Goal: Task Accomplishment & Management: Manage account settings

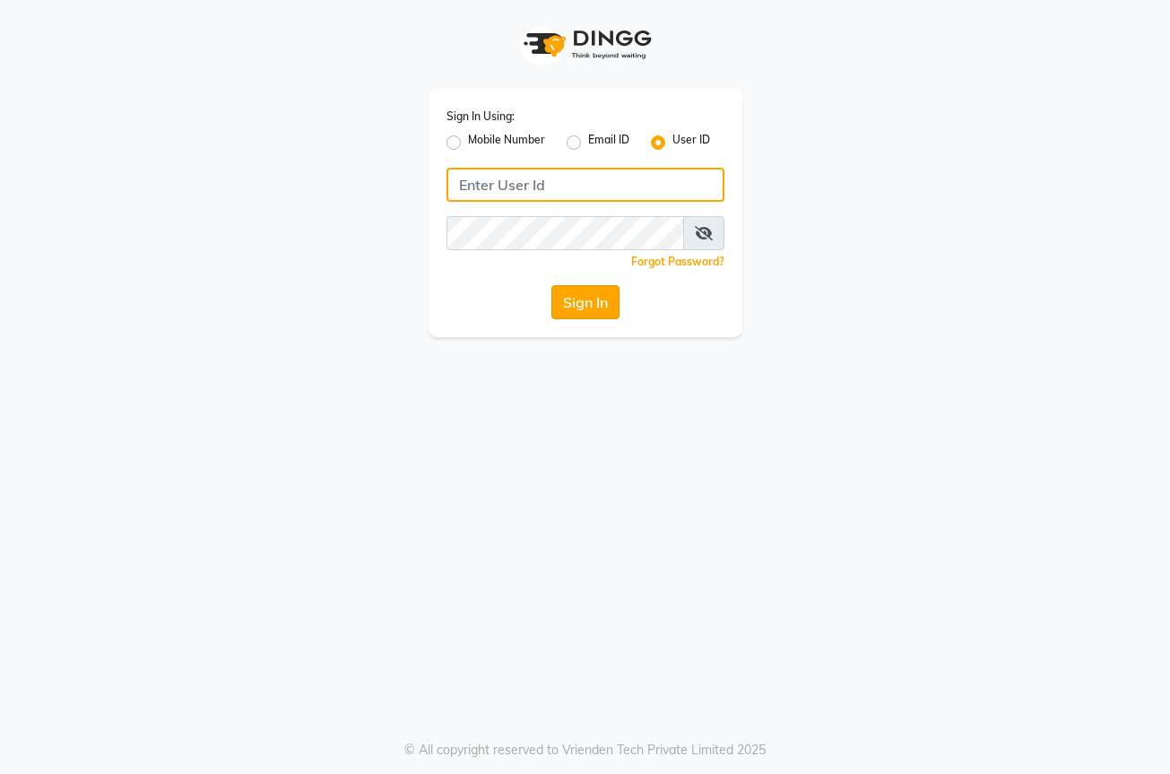
type input "[PERSON_NAME]@123"
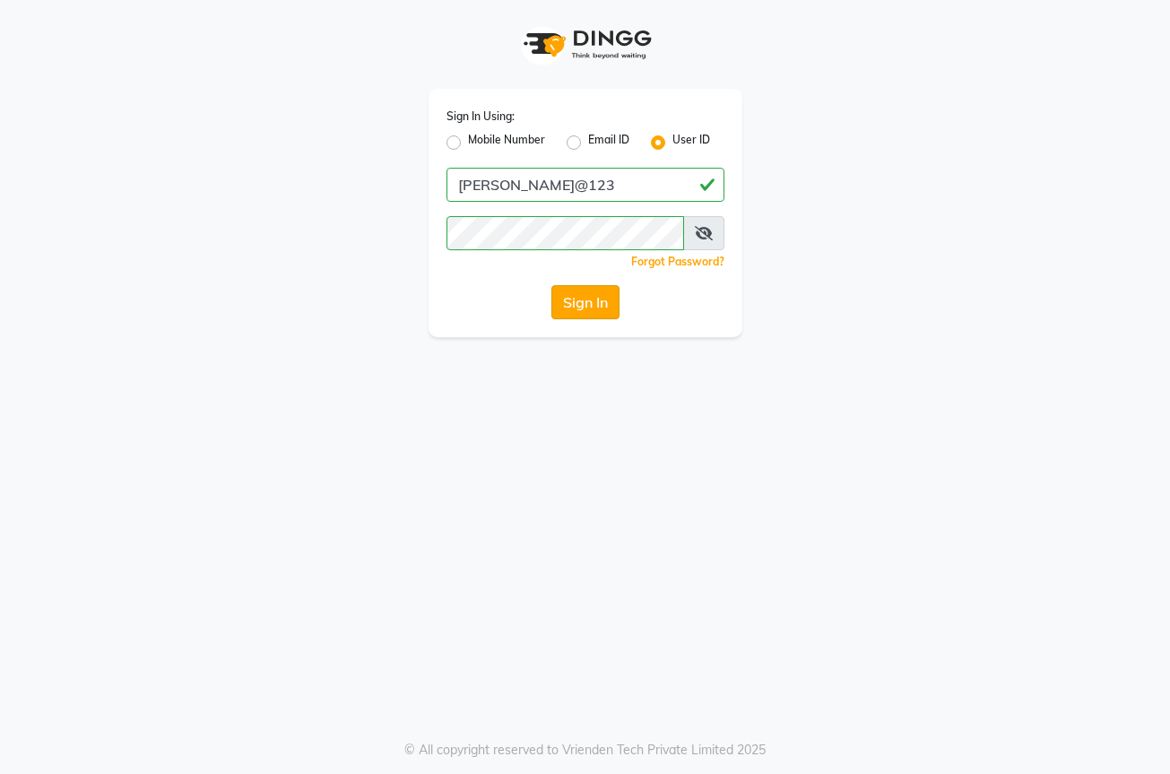
click at [569, 299] on button "Sign In" at bounding box center [586, 302] width 68 height 34
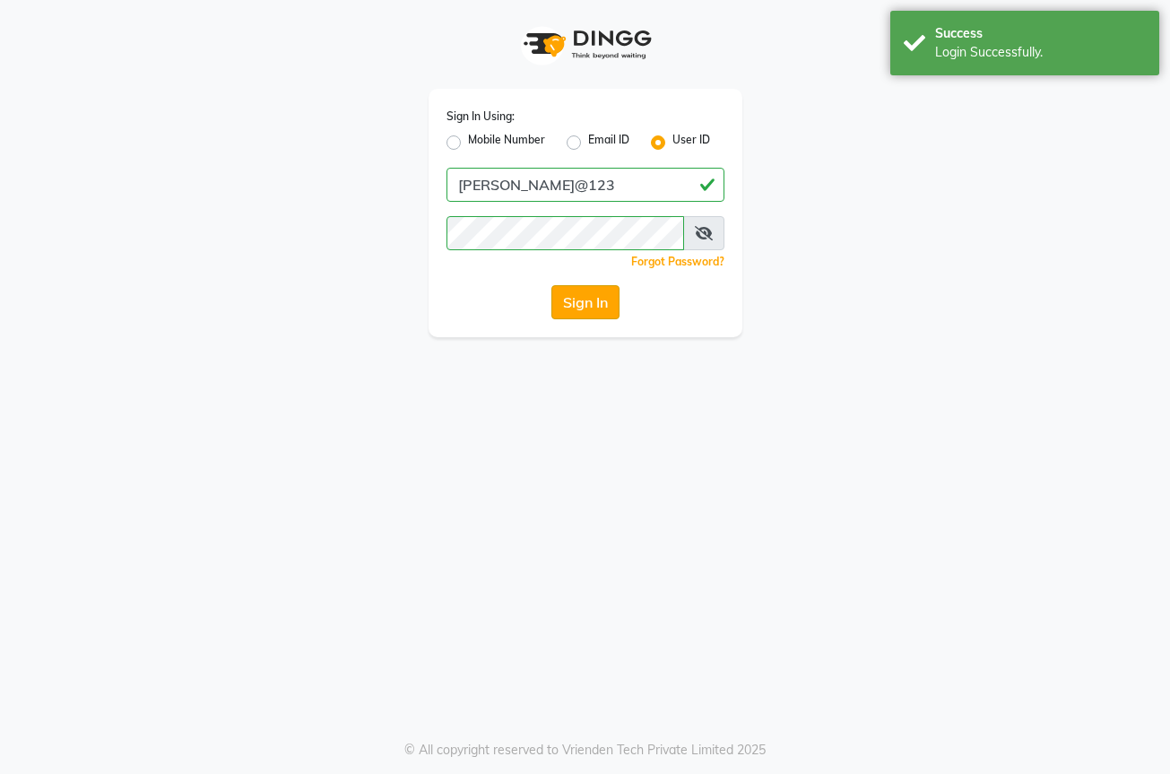
select select "service"
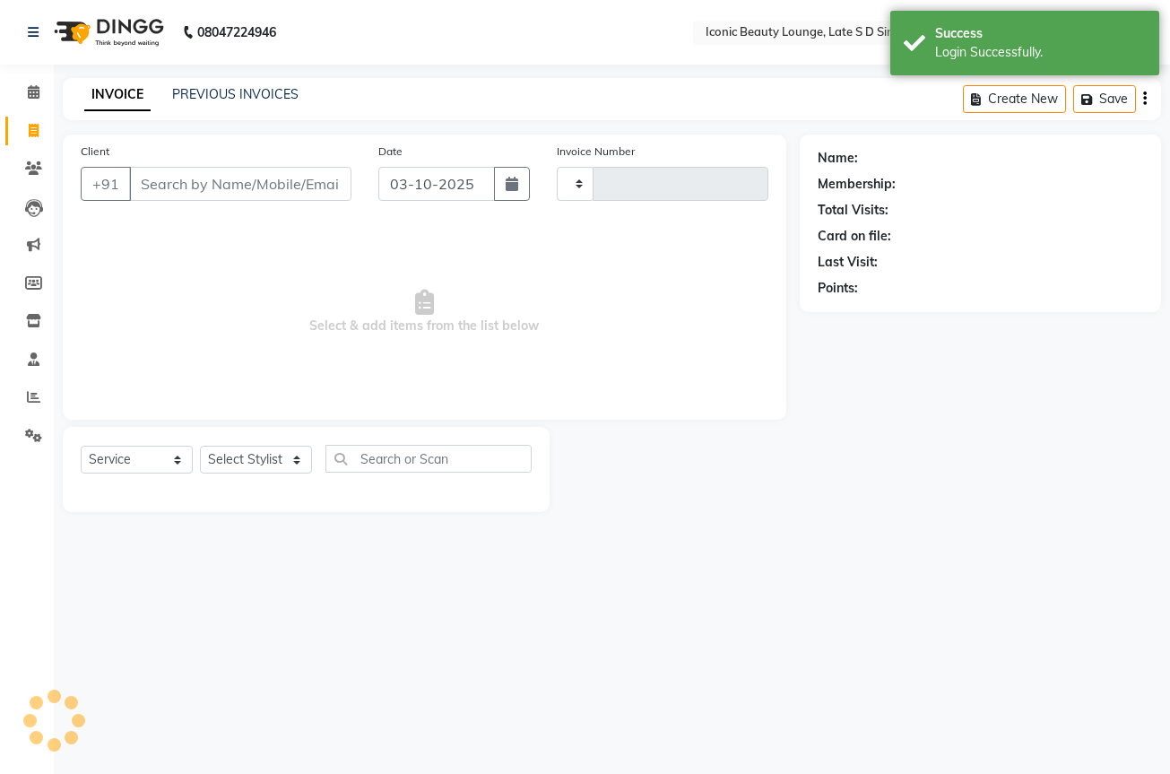
type input "0954"
select select "en"
select select "6614"
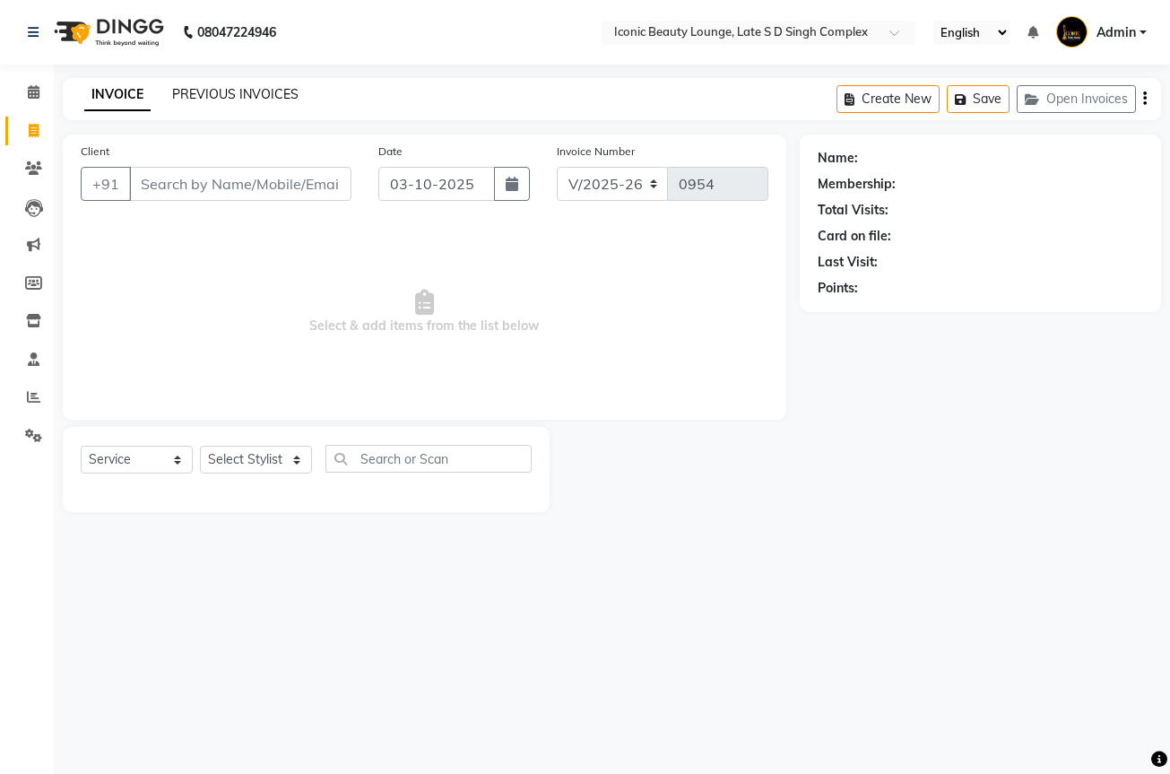
click at [271, 92] on link "PREVIOUS INVOICES" at bounding box center [235, 94] width 126 height 16
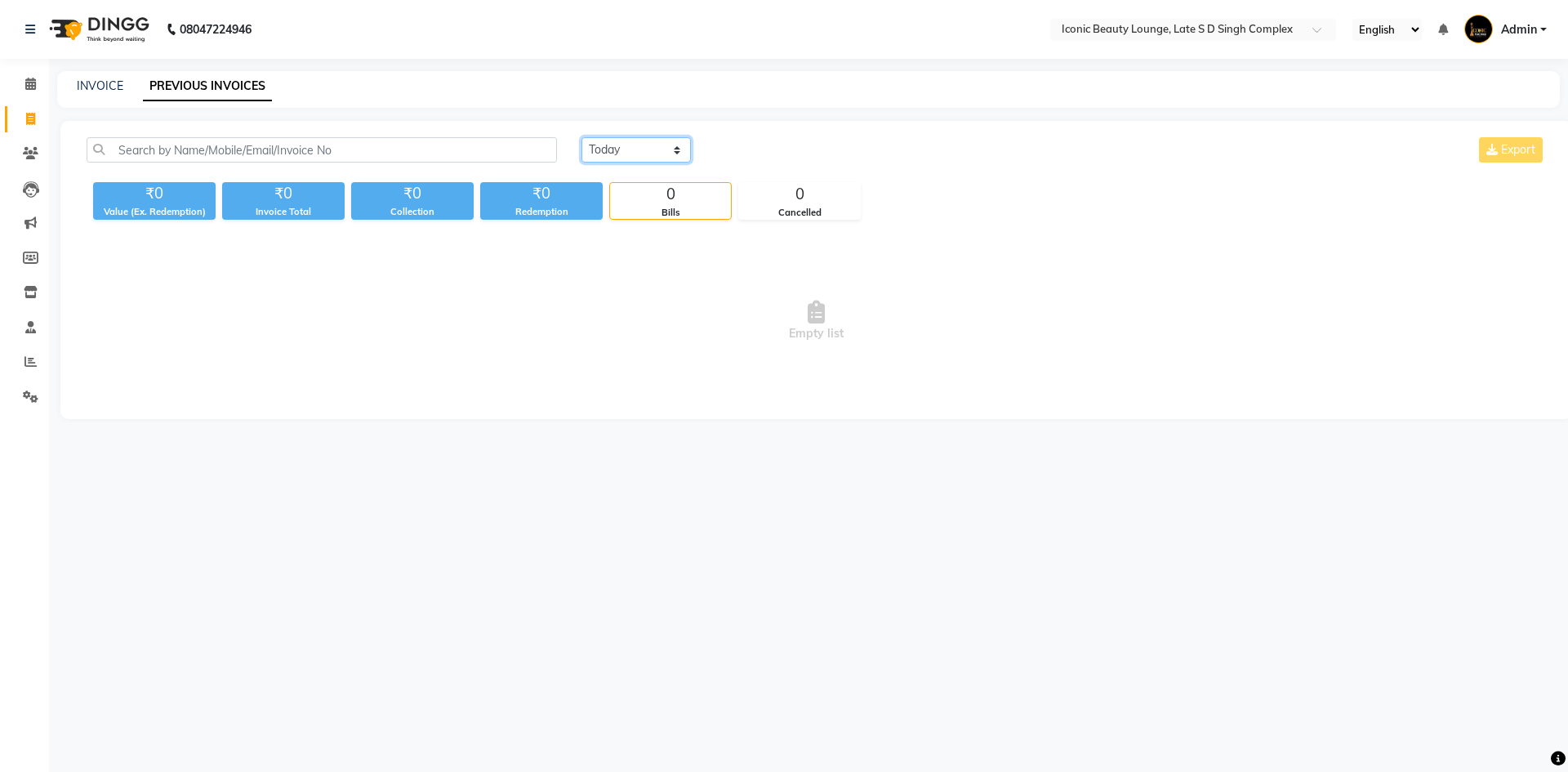
click at [603, 141] on select "[DATE] [DATE] Custom Range" at bounding box center [636, 150] width 109 height 25
click at [582, 137] on select "[DATE] [DATE] Custom Range" at bounding box center [636, 150] width 109 height 25
click at [626, 142] on select "[DATE] [DATE] Custom Range" at bounding box center [636, 150] width 109 height 25
click at [582, 137] on select "[DATE] [DATE] Custom Range" at bounding box center [636, 150] width 109 height 25
click at [658, 145] on select "[DATE] [DATE] Custom Range" at bounding box center [636, 150] width 109 height 25
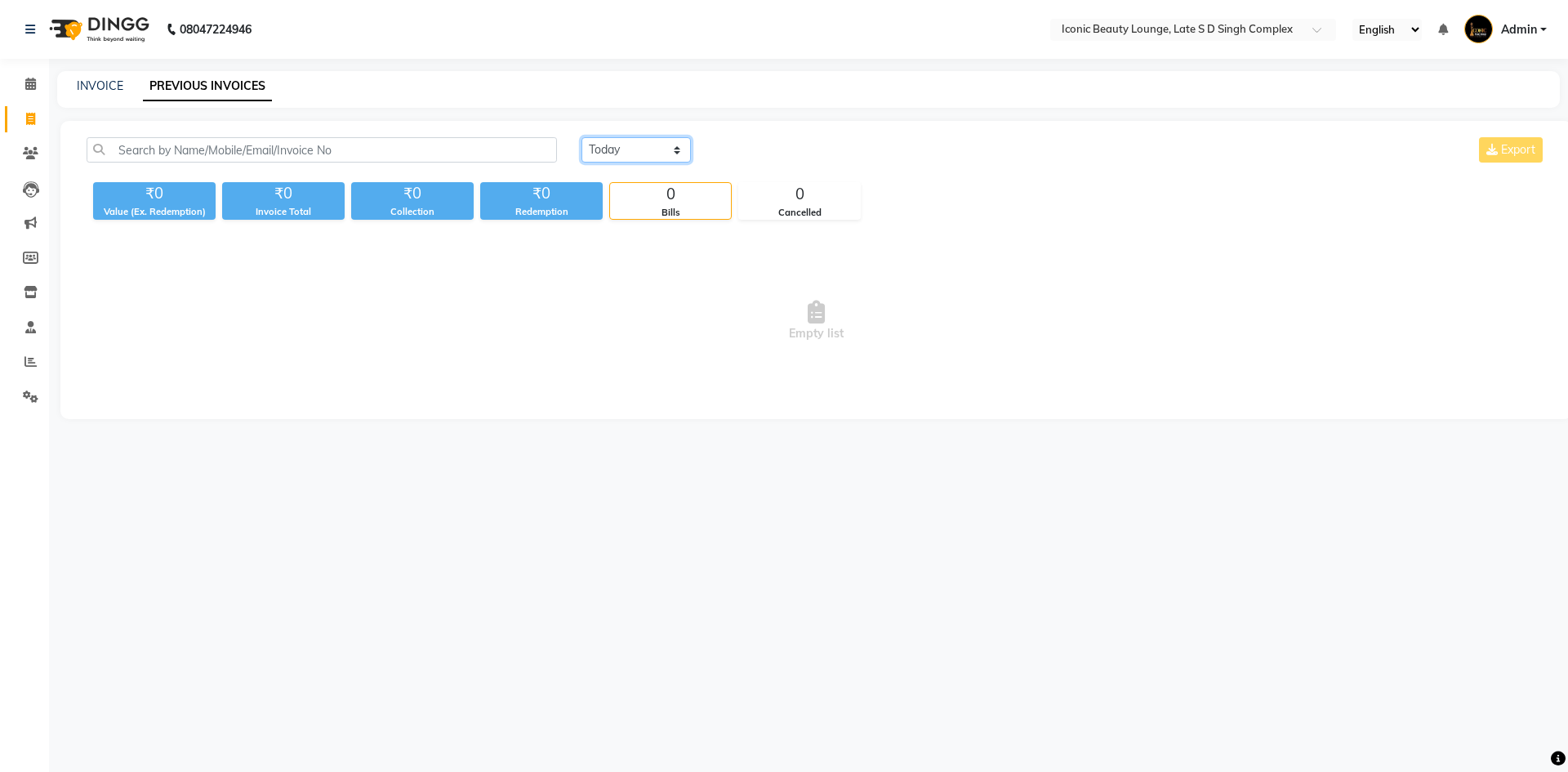
select select "range"
click at [582, 137] on select "[DATE] [DATE] Custom Range" at bounding box center [636, 150] width 109 height 25
click at [758, 143] on input "03-10-2025" at bounding box center [769, 149] width 115 height 23
select select "10"
select select "2025"
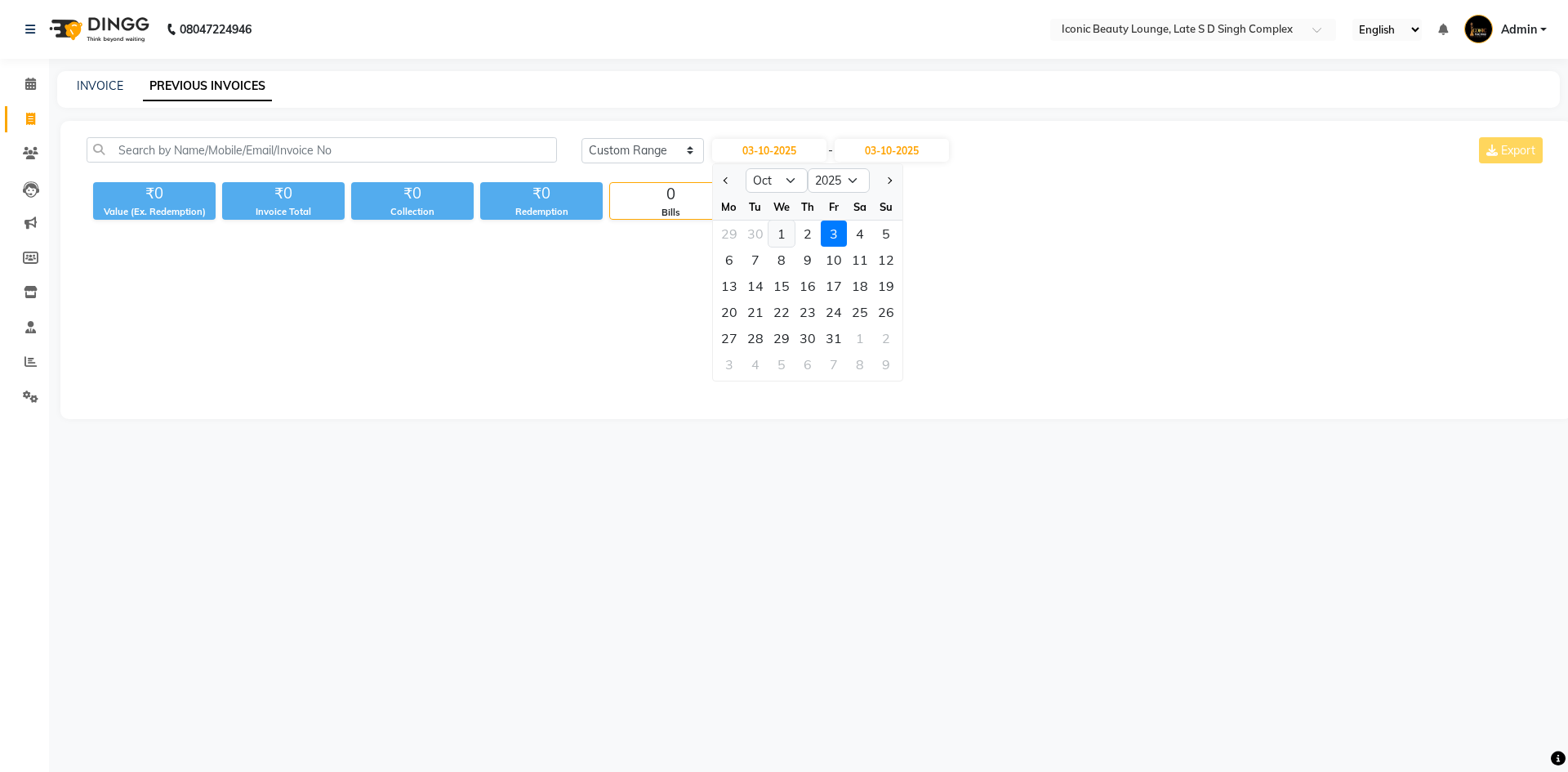
click at [774, 232] on div "1" at bounding box center [781, 233] width 26 height 26
type input "01-10-2025"
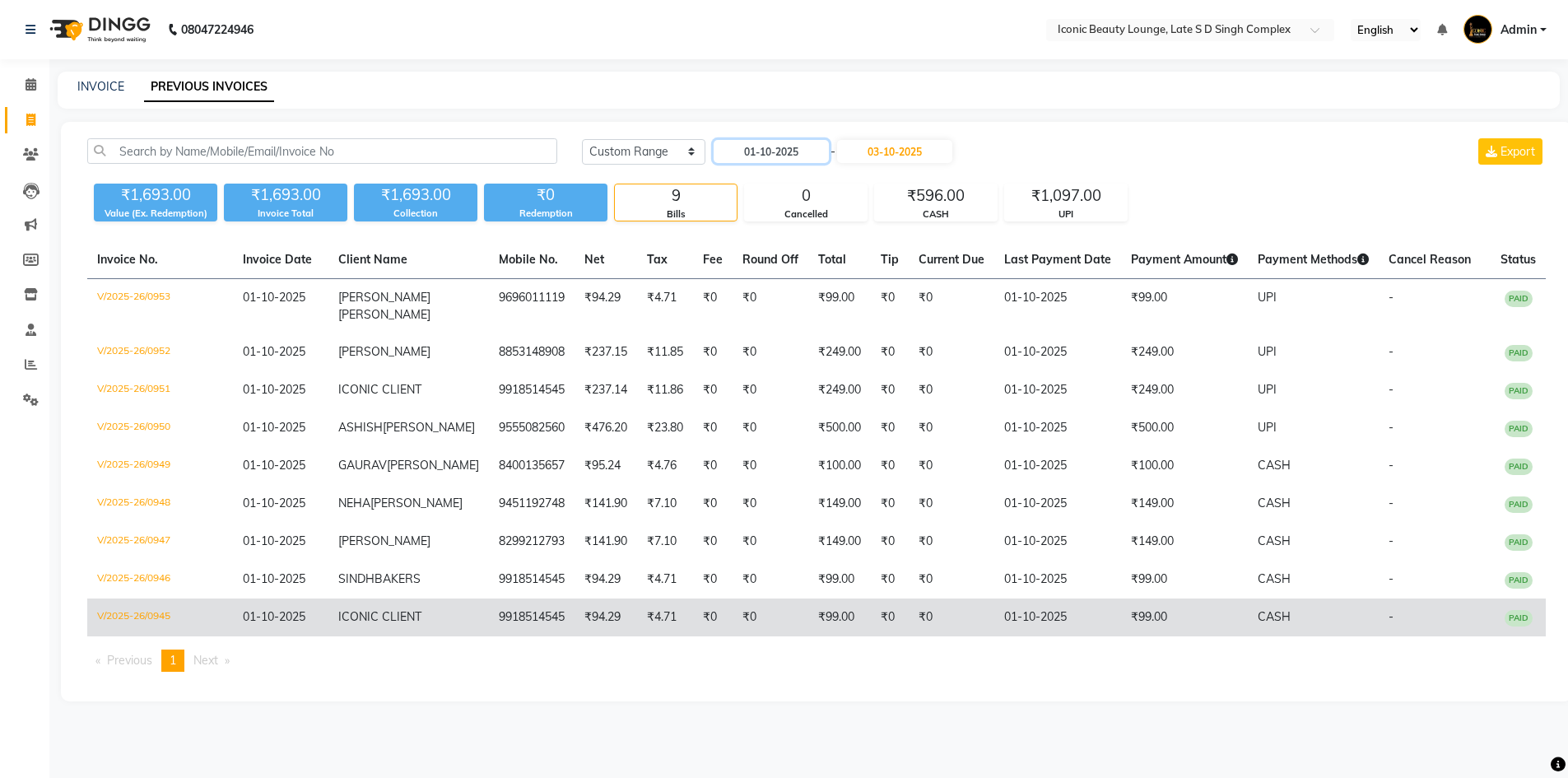
scroll to position [47, 0]
